Goal: Information Seeking & Learning: Find specific page/section

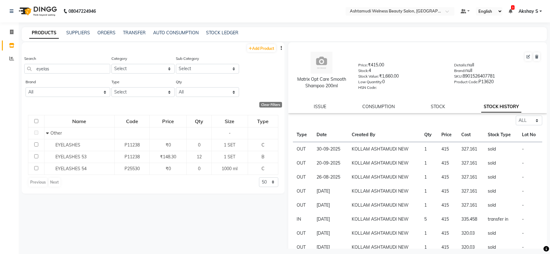
select select "all"
drag, startPoint x: 54, startPoint y: 69, endPoint x: 24, endPoint y: 66, distance: 30.0
click at [24, 66] on input "eyelas" at bounding box center [67, 69] width 86 height 10
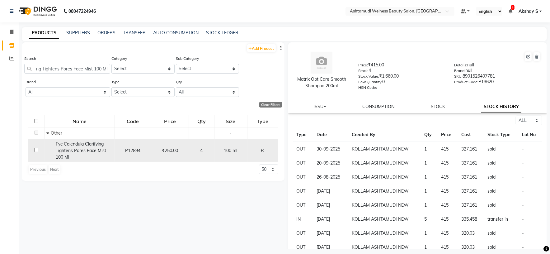
type input "Fyc Calendula Clarifying Tightens Pores Face Mist 100 Ml"
click at [82, 149] on span "Fyc Calendula Clarifying Tightens Pores Face Mist 100 Ml" at bounding box center [81, 150] width 50 height 19
select select "all"
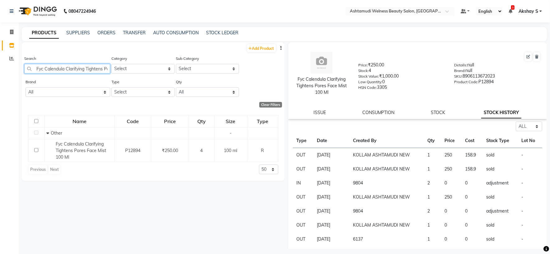
click at [77, 72] on input "Fyc Calendula Clarifying Tightens Pores Face Mist 100 Ml" at bounding box center [67, 69] width 86 height 10
paste input "Krone Proboto-X Keratin Satin Serum 100"
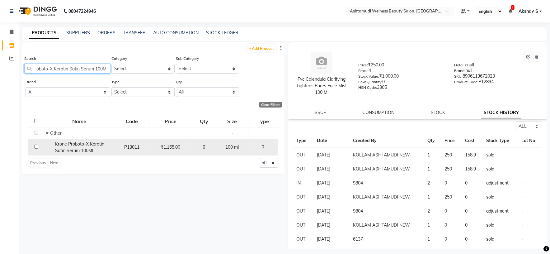
type input "Krone Proboto-X Keratin Satin Serum 100Ml"
click at [90, 150] on span "Krone Proboto-X Keratin Satin Serum 100Ml" at bounding box center [79, 147] width 49 height 12
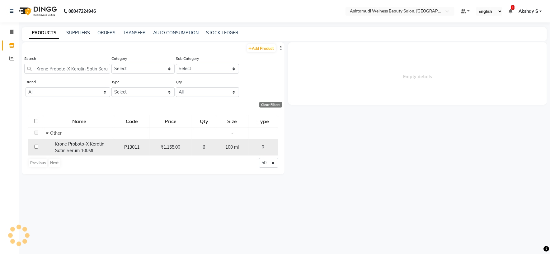
select select "all"
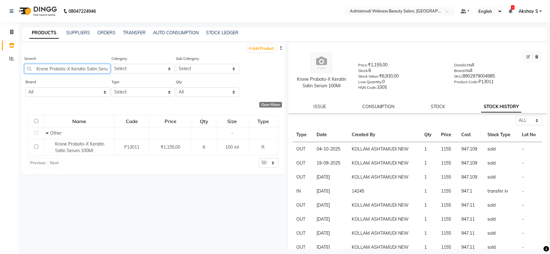
click at [68, 72] on input "Krone Proboto-X Keratin Satin Serum 100Ml" at bounding box center [67, 69] width 86 height 10
paste input "x-X Keratin [DOMAIN_NAME] Cleanser 200"
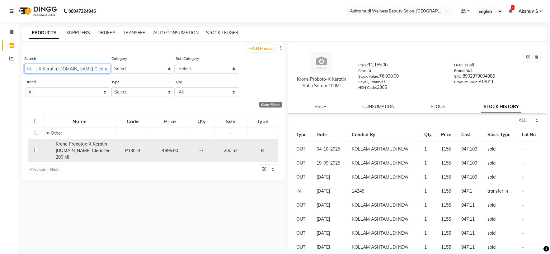
type input "Krone Probotox-X Keratin [DOMAIN_NAME] Cleanser 200 Ml"
click at [72, 154] on td "Krone Probotox-X Keratin [DOMAIN_NAME] Cleanser 200 Ml" at bounding box center [80, 150] width 70 height 23
click at [84, 151] on span "Krone Probotox-X Keratin [DOMAIN_NAME] Cleanser 200 Ml" at bounding box center [83, 150] width 54 height 19
select select "all"
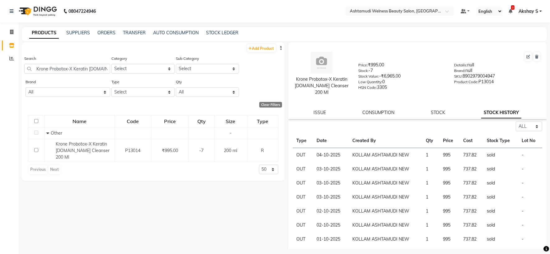
scroll to position [47, 0]
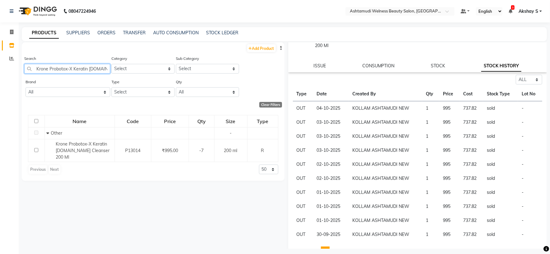
click at [76, 70] on input "Krone Probotox-X Keratin [DOMAIN_NAME] Cleanser 200 Ml" at bounding box center [67, 69] width 86 height 10
paste input "[PERSON_NAME] Unlimited Professional Mask 250m"
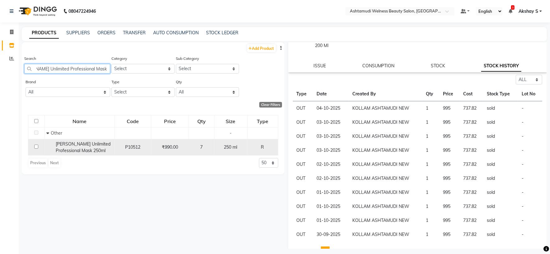
type input "[PERSON_NAME] Unlimited Professional Mask 250ml"
click at [96, 147] on span "[PERSON_NAME] Unlimited Professional Mask 250ml" at bounding box center [83, 147] width 55 height 12
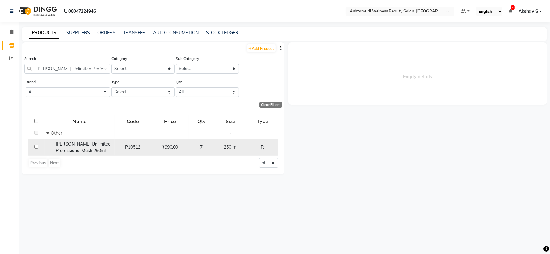
scroll to position [0, 0]
select select "all"
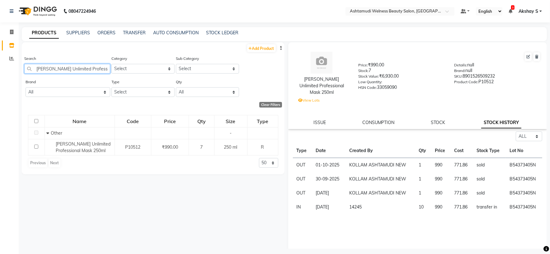
click at [71, 68] on input "[PERSON_NAME] Unlimited Professional Mask 250ml" at bounding box center [67, 69] width 86 height 10
paste input "Matrix Opt Care Smooth Conditioner 98gm"
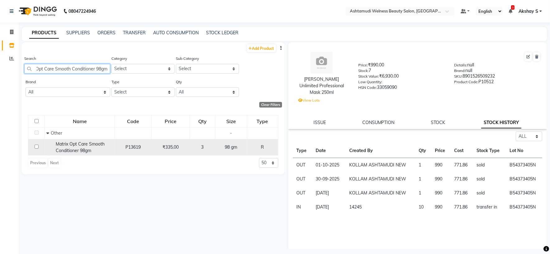
type input "Matrix Opt Care Smooth Conditioner 98gm"
click at [74, 146] on span "Matrix Opt Care Smooth Conditioner 98gm" at bounding box center [80, 147] width 49 height 12
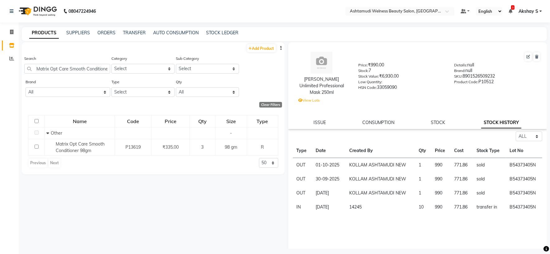
select select "all"
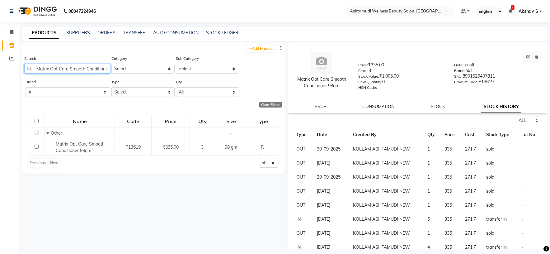
click at [88, 69] on input "Matrix Opt Care Smooth Conditioner 98gm" at bounding box center [67, 69] width 86 height 10
click at [87, 69] on input "Matrix Opt Care Smooth Conditioner 98gm" at bounding box center [67, 69] width 86 height 10
paste input "Shampoo 200ml"
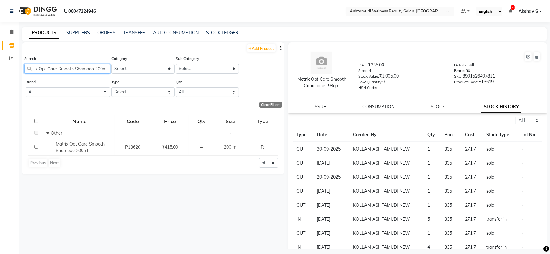
type input "Matrix Opt Care Smooth Shampoo 200ml"
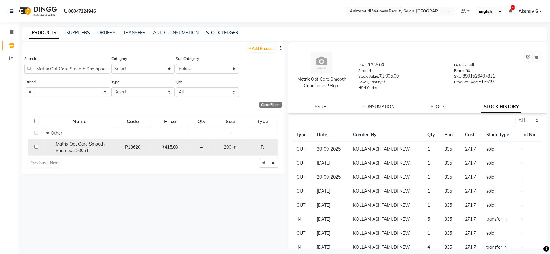
click at [89, 142] on span "Matrix Opt Care Smooth Shampoo 200ml" at bounding box center [80, 147] width 49 height 12
select select "all"
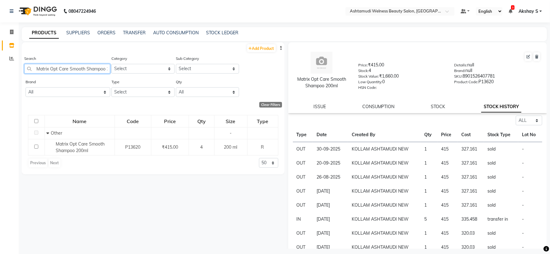
click at [66, 69] on input "Matrix Opt Care Smooth Shampoo 200ml" at bounding box center [67, 69] width 86 height 10
paste input "SEASOUL Azevita Brightening Face Wash 1"
click at [81, 68] on input "SEASOUL Azevita Brightening Face Wash 100ml" at bounding box center [67, 69] width 86 height 10
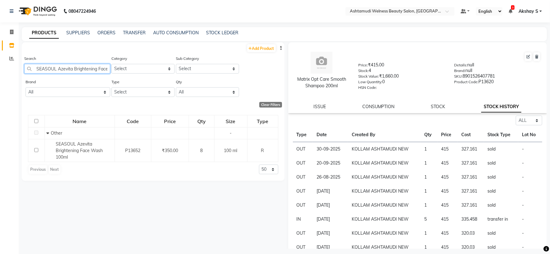
click at [81, 68] on input "SEASOUL Azevita Brightening Face Wash 100ml" at bounding box center [67, 69] width 86 height 10
paste input "Aroma Magic 7 Step Skin Glow Facial Kit"
click at [70, 69] on input "Aroma Magic 7 Step Skin Glow Facial Kit" at bounding box center [67, 69] width 86 height 10
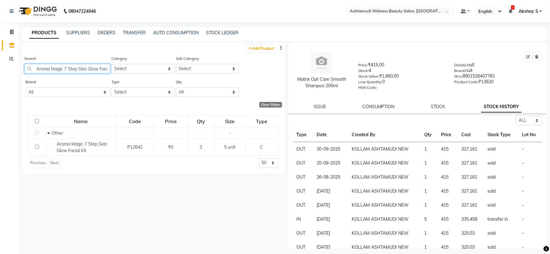
click at [70, 69] on input "Aroma Magic 7 Step Skin Glow Facial Kit" at bounding box center [67, 69] width 86 height 10
paste input "magic Pedi & Mani 6step Single Use Kit Lemon"
click at [83, 70] on input "Aroma magic Pedi & Mani 6step Single Use Kit Lemon" at bounding box center [67, 69] width 86 height 10
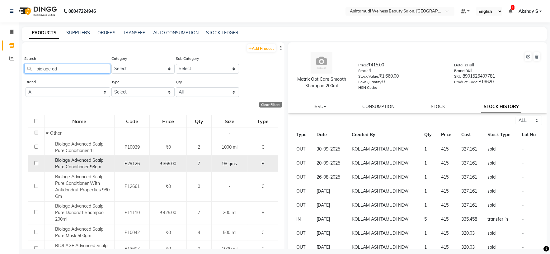
type input "biolage ad"
click at [72, 167] on span "Biolage Advanced Scalp Pure Conditioner 98gm" at bounding box center [79, 163] width 48 height 12
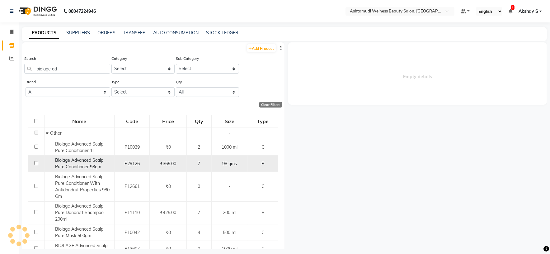
select select "all"
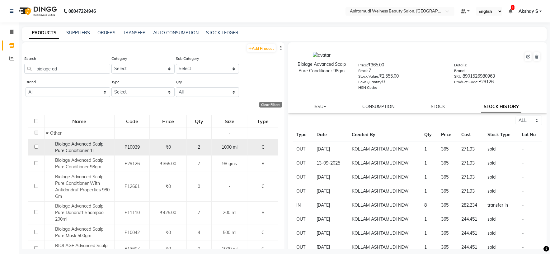
click at [94, 152] on div "Biolage Advanced Scalp Pure Conditioner 1L" at bounding box center [79, 147] width 67 height 13
select select "all"
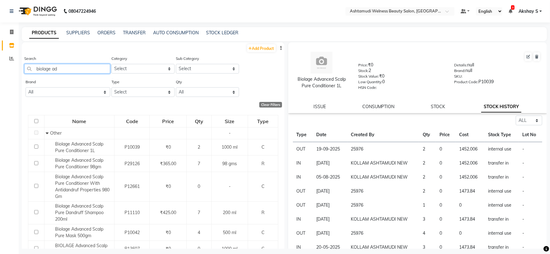
drag, startPoint x: 72, startPoint y: 70, endPoint x: 14, endPoint y: 70, distance: 57.6
click at [14, 70] on app-home "08047224946 Select Location × Ashtamudi Welness Beauty Salon, Chinnakkada Defau…" at bounding box center [275, 129] width 550 height 258
paste input "Carry Bag (Paper Bag)"
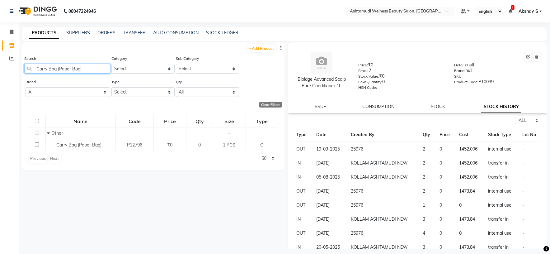
click at [60, 68] on input "Carry Bag (Paper Bag)" at bounding box center [67, 69] width 86 height 10
paste input "Floractive Professional W1 Plex Treatment 1000ml"
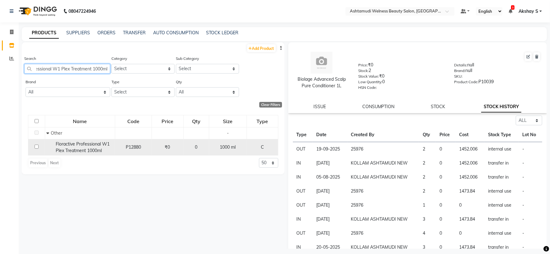
type input "Floractive Professional W1 Plex Treatment 1000ml"
click at [87, 148] on span "Floractive Professional W1 Plex Treatment 1000ml" at bounding box center [83, 147] width 54 height 12
select select "all"
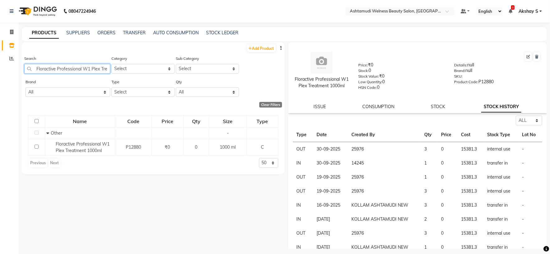
click at [82, 69] on input "Floractive Professional W1 Plex Treatment 1000ml" at bounding box center [67, 69] width 86 height 10
paste input "Ikonic Blowdry Brush Chameleon Ccb 25"
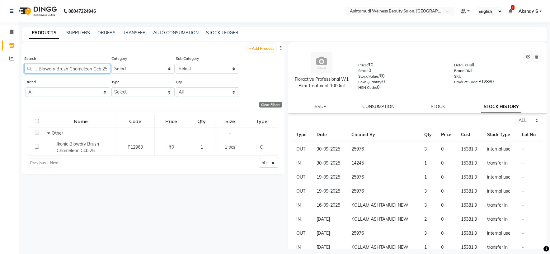
type input "Ikonic Blowdry Brush Chameleon Ccb 25"
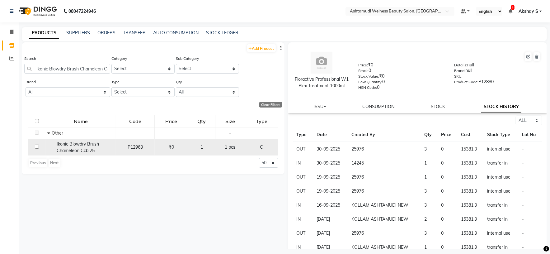
click at [81, 145] on span "Ikonic Blowdry Brush Chameleon Ccb 25" at bounding box center [78, 147] width 42 height 12
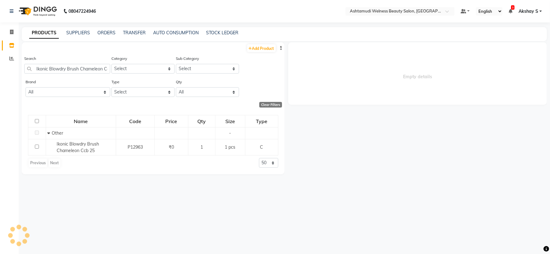
select select "all"
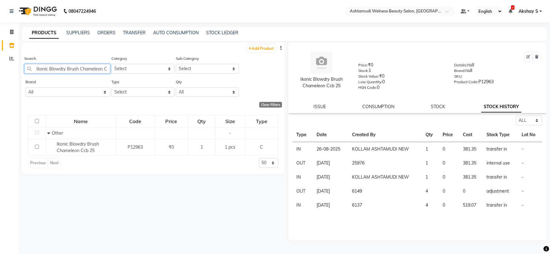
click at [78, 70] on input "Ikonic Blowdry Brush Chameleon Ccb 25" at bounding box center [67, 69] width 86 height 10
paste input "[PERSON_NAME] 5 step Facial Kit"
click at [78, 69] on input "[PERSON_NAME] 5 step Facial Kit" at bounding box center [67, 69] width 86 height 10
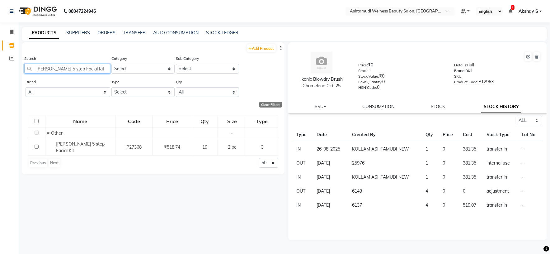
click at [78, 69] on input "[PERSON_NAME] 5 step Facial Kit" at bounding box center [67, 69] width 86 height 10
paste input "[PERSON_NAME] 4 _49.5 Gm"
drag, startPoint x: 96, startPoint y: 70, endPoint x: 0, endPoint y: 70, distance: 95.6
click at [0, 70] on app-home "08047224946 Select Location × Ashtamudi Welness Beauty Salon, Chinnakkada Defau…" at bounding box center [275, 129] width 550 height 258
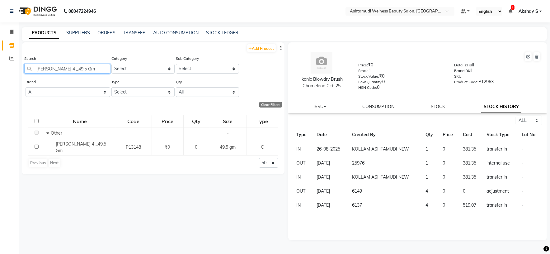
paste input "Matrix Wondercolor 3N 3.0_90Ml"
type input "Matrix Wondercolor 3N 3.0_90Ml"
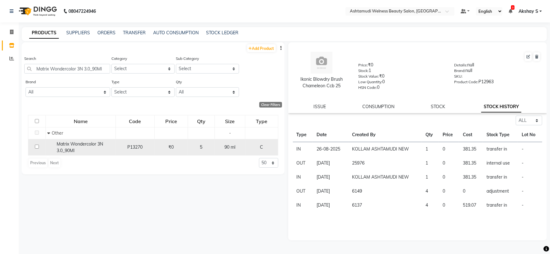
click at [69, 148] on div "Matrix Wondercolor 3N 3.0_90Ml" at bounding box center [80, 147] width 67 height 13
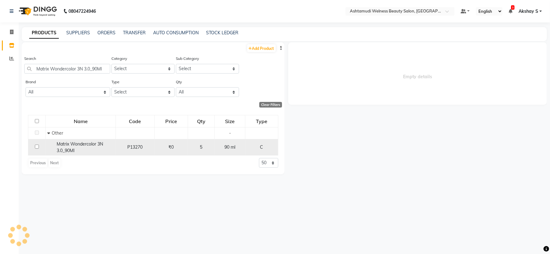
select select "all"
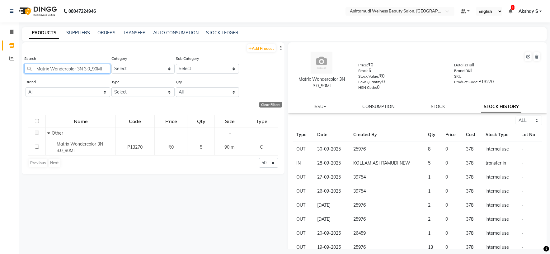
click at [71, 67] on input "Matrix Wondercolor 3N 3.0_90Ml" at bounding box center [67, 69] width 86 height 10
paste input "x Wonder Colour 2N_90ML"
click at [79, 63] on div "Search Mx Wonder Colour 2N_90ML" at bounding box center [67, 64] width 86 height 18
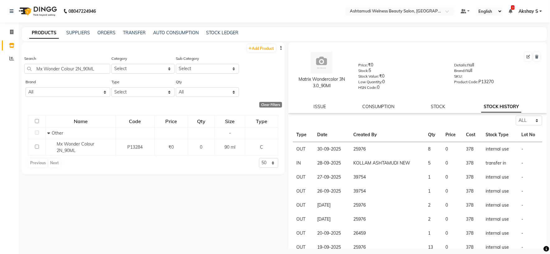
click at [79, 63] on div "Search Mx Wonder Colour 2N_90ML" at bounding box center [67, 64] width 86 height 18
drag, startPoint x: 79, startPoint y: 63, endPoint x: 78, endPoint y: 73, distance: 9.4
click at [78, 65] on div "Search Mx Wonder Colour 2N_90ML" at bounding box center [67, 64] width 86 height 18
click at [78, 73] on input "Mx Wonder Colour 2N_90ML" at bounding box center [67, 69] width 86 height 10
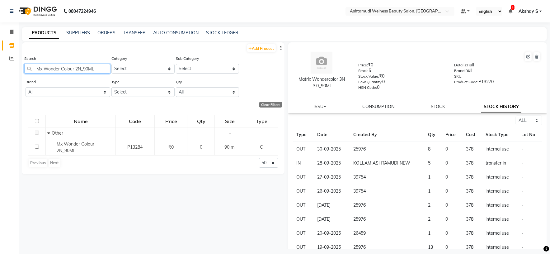
click at [78, 73] on input "Mx Wonder Colour 2N_90ML" at bounding box center [67, 69] width 86 height 10
paste input "Premier Cling Filim 30m"
drag, startPoint x: 90, startPoint y: 71, endPoint x: 10, endPoint y: 66, distance: 80.2
click at [10, 66] on app-home "08047224946 Select Location × Ashtamudi Welness Beauty Salon, Chinnakkada Defau…" at bounding box center [275, 129] width 550 height 258
paste input "inted 27 Soft Tissue"
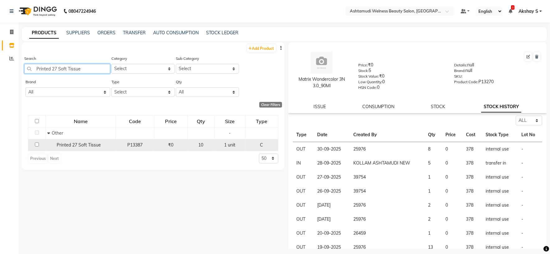
type input "Printed 27 Soft Tissue"
click at [97, 145] on span "Printed 27 Soft Tissue" at bounding box center [79, 145] width 44 height 6
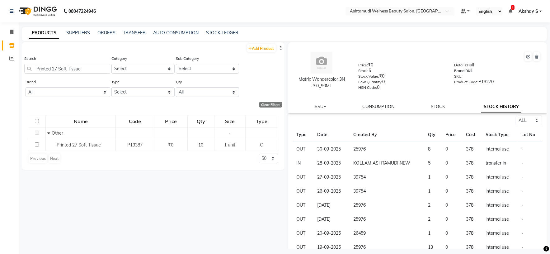
select select "all"
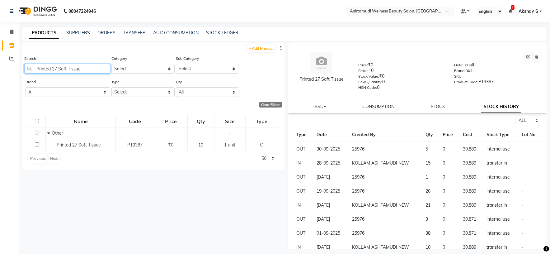
drag, startPoint x: 104, startPoint y: 69, endPoint x: 32, endPoint y: 72, distance: 71.7
click at [33, 69] on input "Printed 27 Soft Tissue" at bounding box center [67, 69] width 86 height 10
paste input "Sch Spa Essence Enriching Cream Masque 500 Ml"
click at [77, 69] on input "Sch Spa Essence Enriching Cream Masque 500 Ml" at bounding box center [67, 69] width 86 height 10
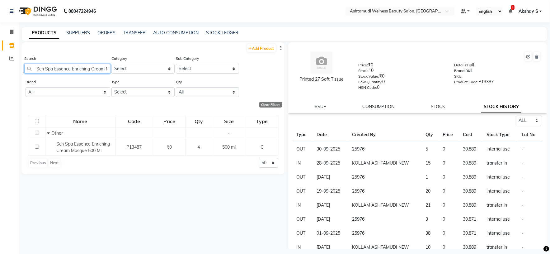
click at [77, 69] on input "Sch Spa Essence Enriching Cream Masque 500 Ml" at bounding box center [67, 69] width 86 height 10
paste input "Hydrat"
click at [90, 70] on input "Sch Spa Essence Hydrating Cream Masque 500 Ml" at bounding box center [67, 69] width 86 height 10
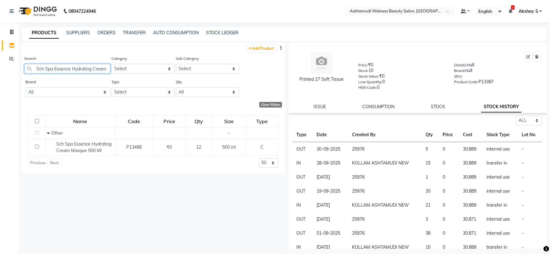
paste input "[PERSON_NAME] Cap"
drag, startPoint x: 83, startPoint y: 68, endPoint x: 0, endPoint y: 69, distance: 83.1
click at [0, 69] on app-home "08047224946 Select Location × Ashtamudi Welness Beauty Salon, Chinnakkada Defau…" at bounding box center [275, 129] width 550 height 258
paste input "Tropicalis Thermal Alignment 1000ml"
click at [74, 70] on input "Tropicalis Thermal Alignment 1000ml" at bounding box center [67, 69] width 86 height 10
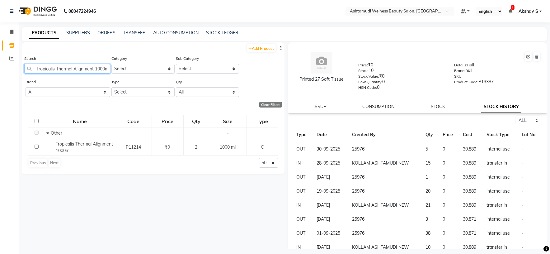
click at [74, 70] on input "Tropicalis Thermal Alignment 1000ml" at bounding box center [67, 69] width 86 height 10
paste input "[PERSON_NAME] Blade"
type input "[PERSON_NAME] Blade"
click at [518, 8] on ul "Default Panel My Panel English ENGLISH Español العربية मराठी हिंदी ગુજરાતી தமிழ…" at bounding box center [502, 11] width 88 height 8
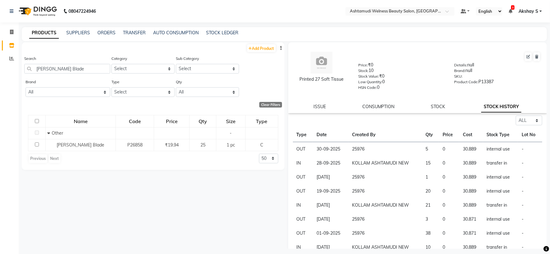
click at [535, 10] on span "Akshay S" at bounding box center [529, 11] width 20 height 7
click at [507, 43] on link "Sign out" at bounding box center [510, 43] width 57 height 10
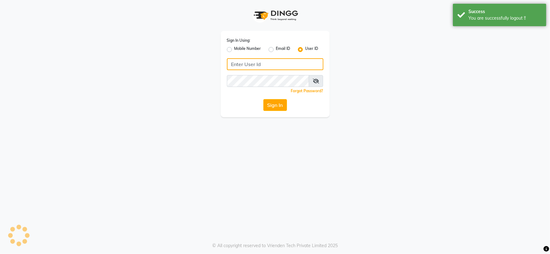
type input "8921516575"
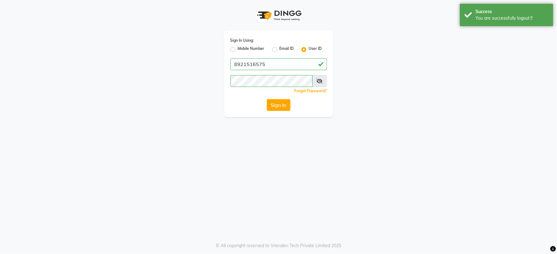
click at [237, 49] on div "Mobile Number" at bounding box center [247, 49] width 34 height 7
click at [238, 49] on label "Mobile Number" at bounding box center [251, 49] width 27 height 7
click at [238, 49] on input "Mobile Number" at bounding box center [240, 48] width 4 height 4
radio input "true"
radio input "false"
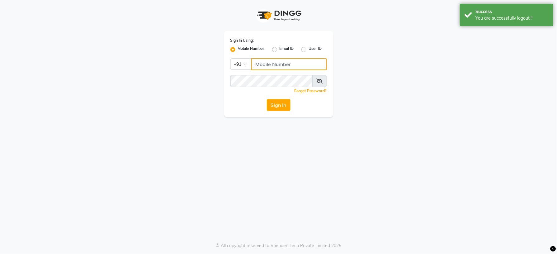
click at [271, 67] on input "Username" at bounding box center [289, 64] width 76 height 12
type input "9249091995"
click at [284, 105] on button "Sign In" at bounding box center [279, 105] width 24 height 12
